Goal: Find specific page/section: Find specific page/section

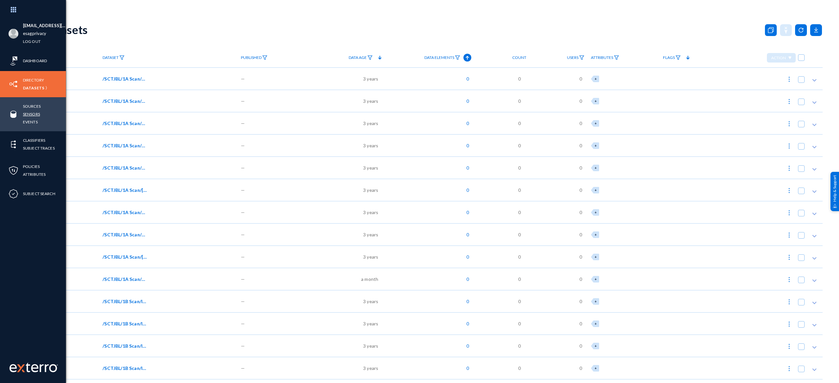
click at [33, 115] on link "Sensors" at bounding box center [31, 114] width 17 height 8
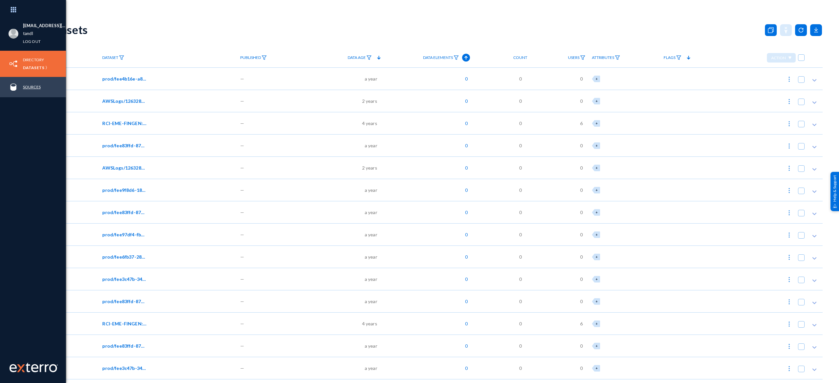
click at [35, 86] on link "Sources" at bounding box center [32, 87] width 18 height 8
